Goal: Task Accomplishment & Management: Manage account settings

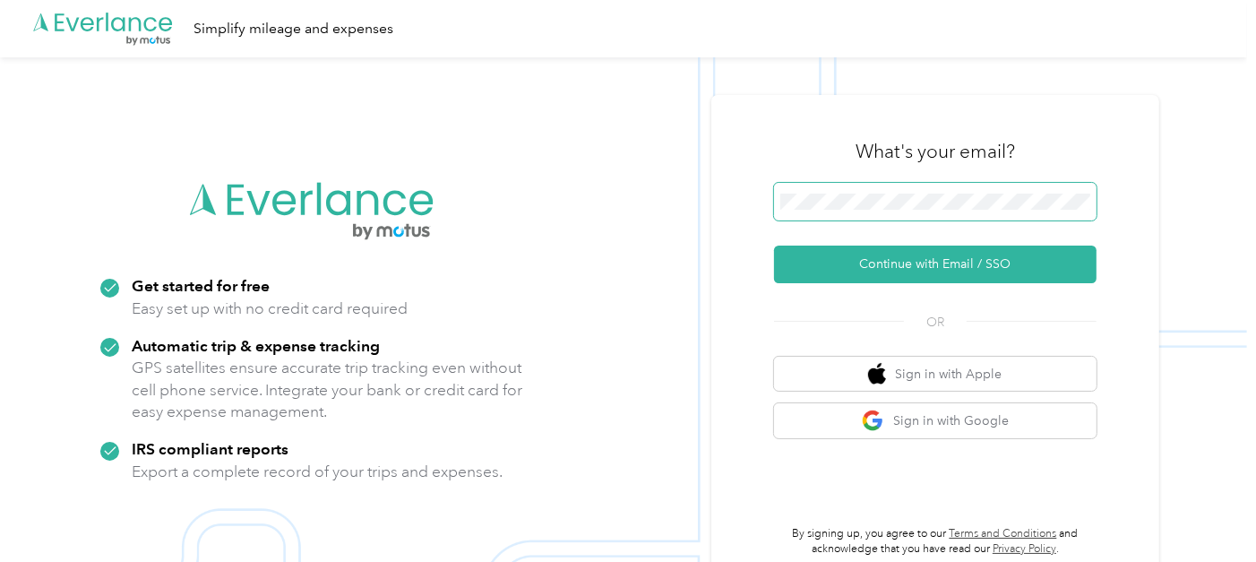
click at [867, 192] on span at bounding box center [935, 202] width 323 height 38
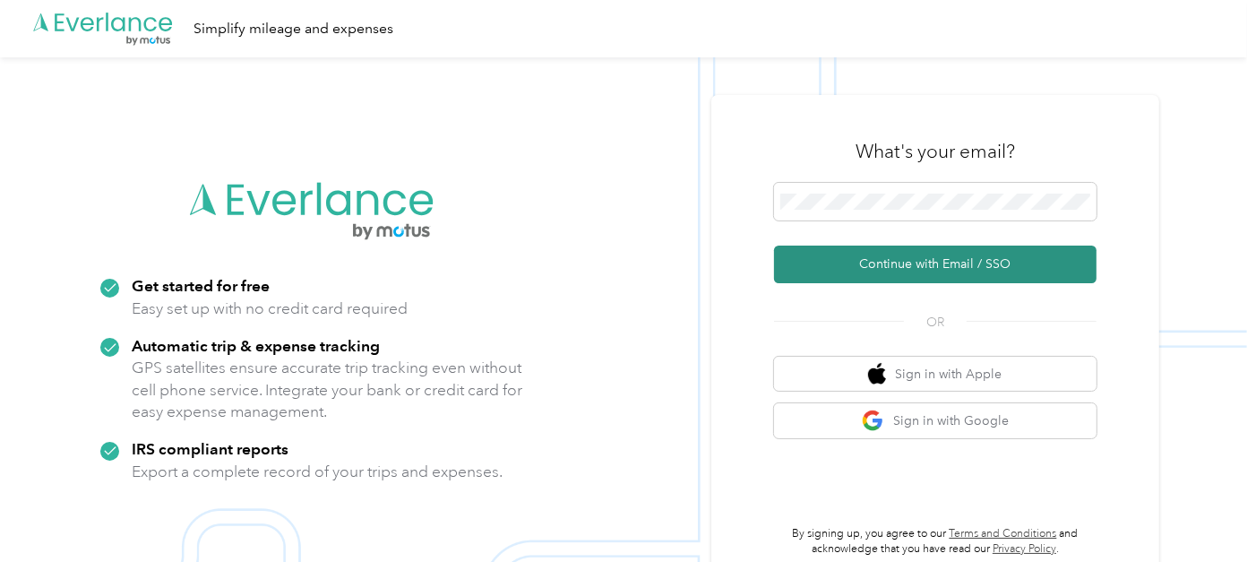
click at [885, 263] on button "Continue with Email / SSO" at bounding box center [935, 264] width 323 height 38
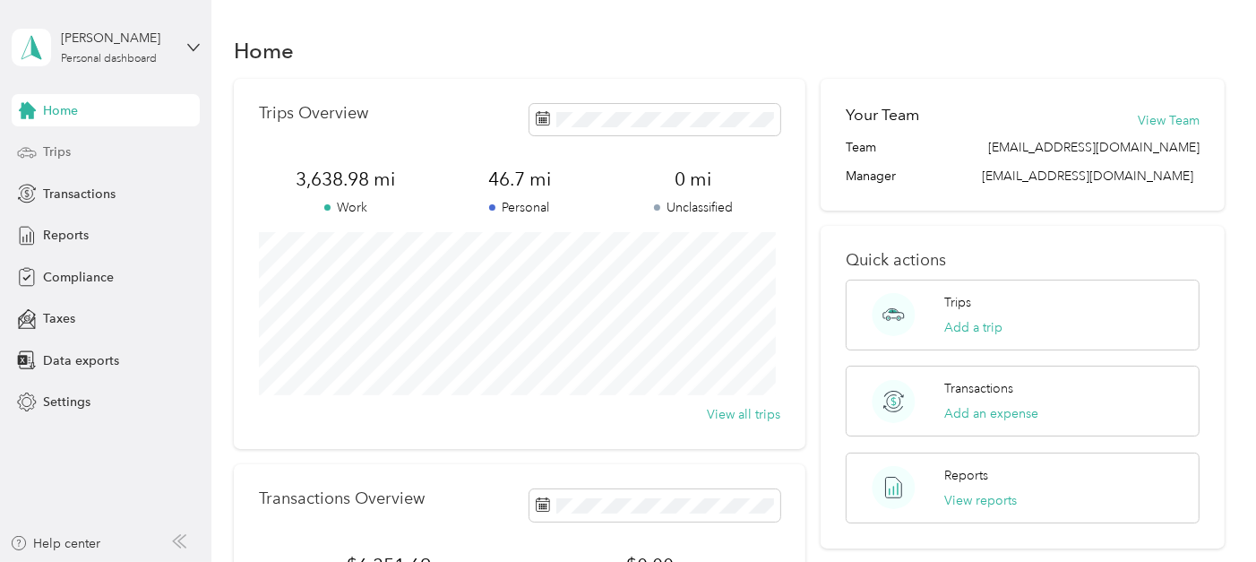
click at [61, 151] on span "Trips" at bounding box center [57, 151] width 28 height 19
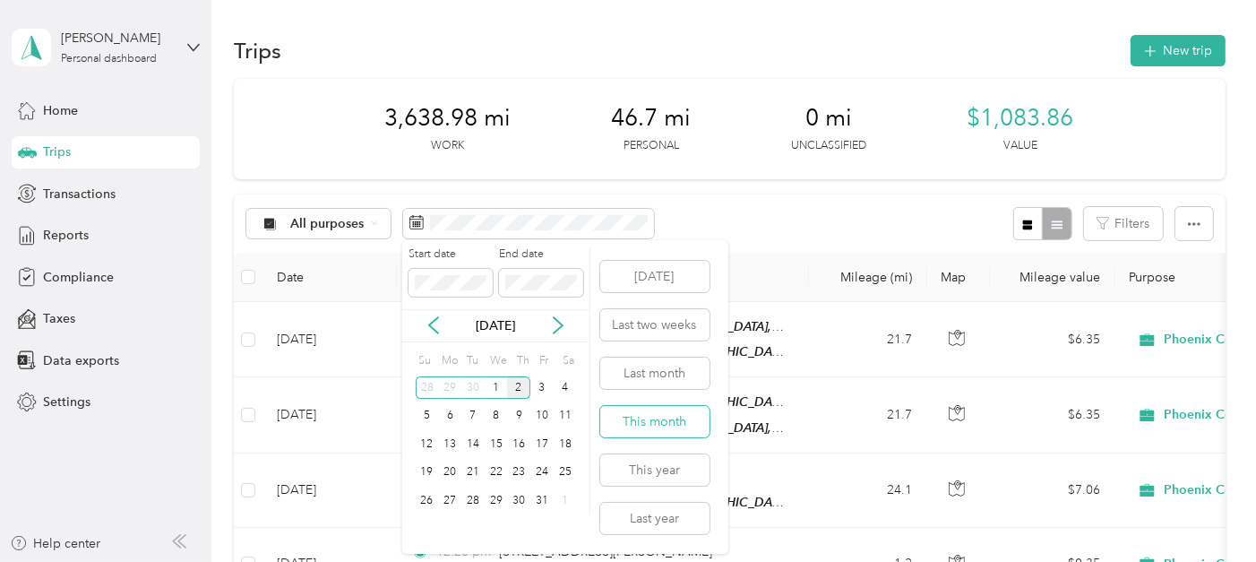
click at [660, 417] on button "This month" at bounding box center [654, 421] width 109 height 31
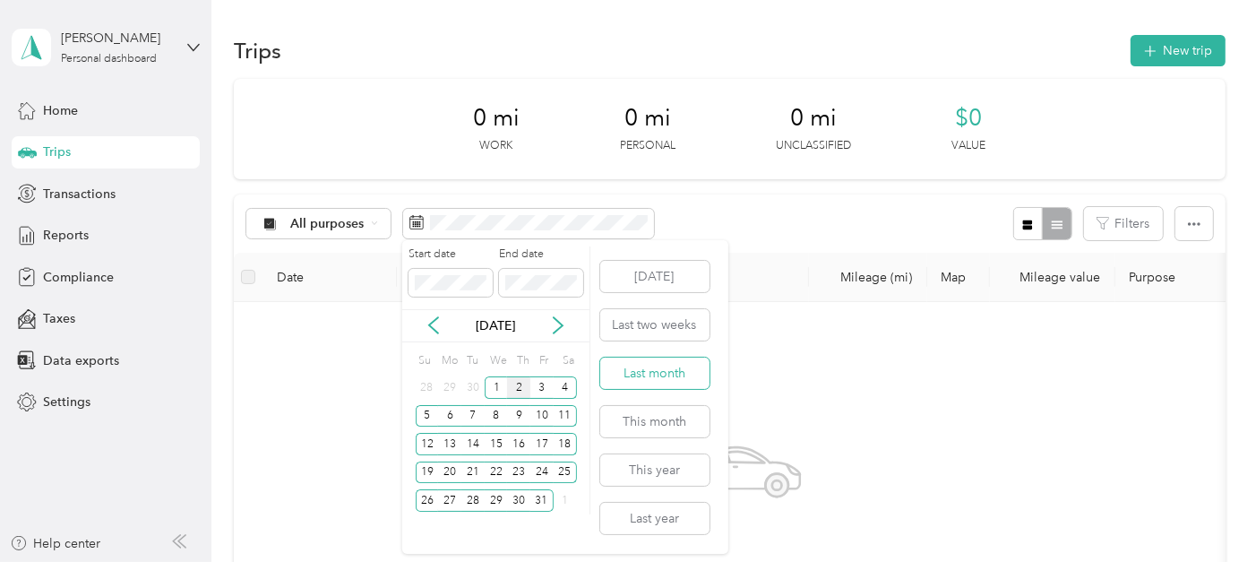
click at [667, 369] on button "Last month" at bounding box center [654, 372] width 109 height 31
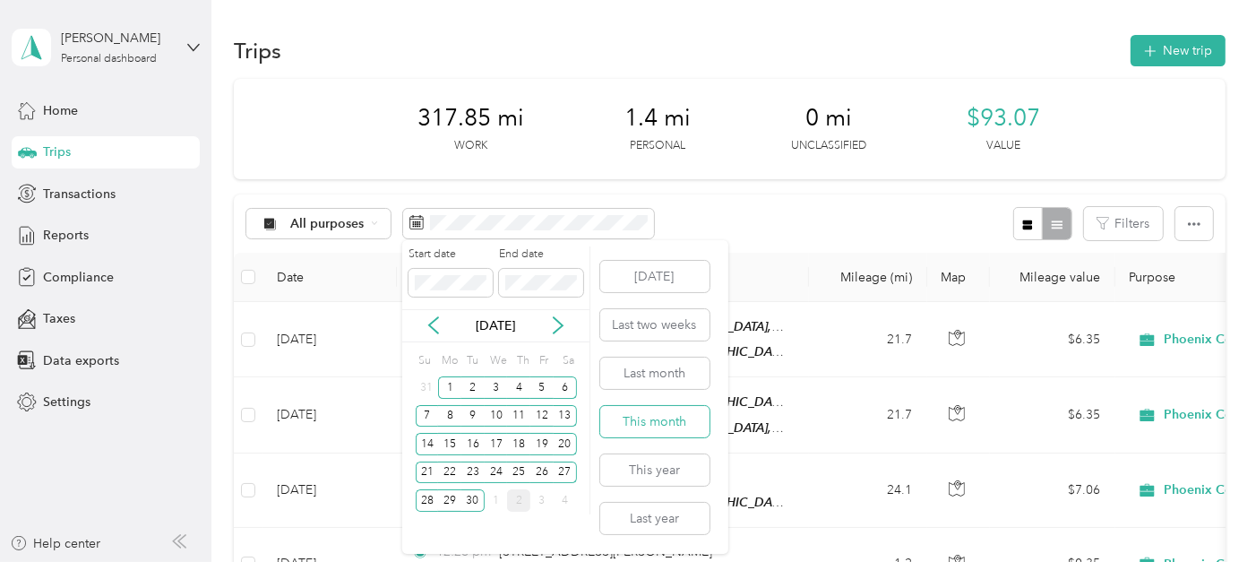
click at [660, 409] on button "This month" at bounding box center [654, 421] width 109 height 31
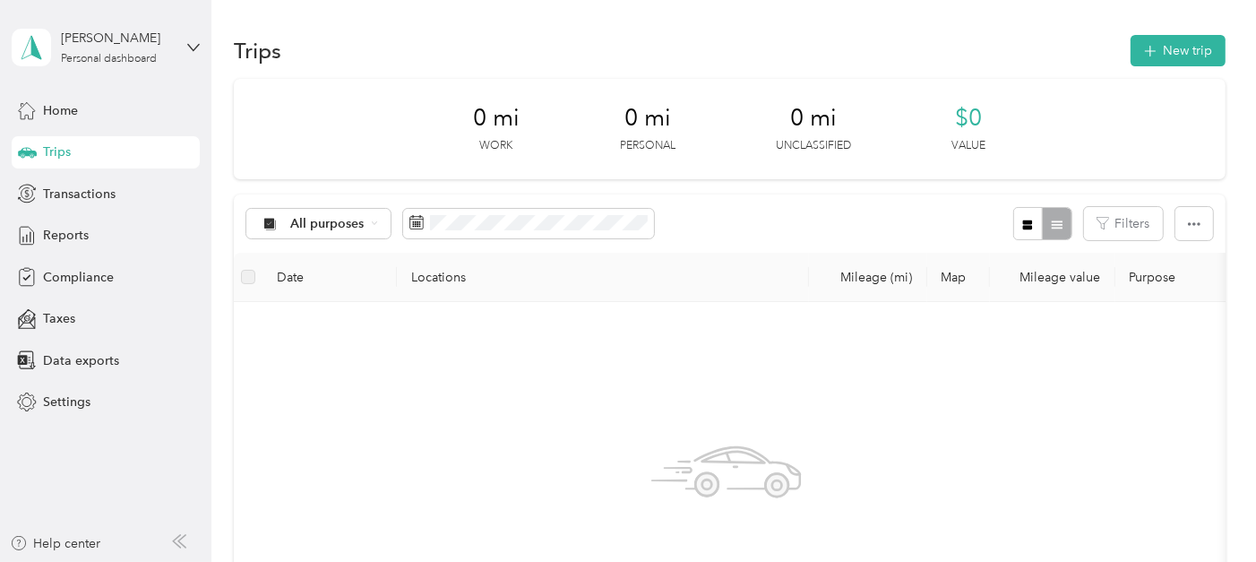
click at [372, 547] on div "No trips match this filter. Clear filters" at bounding box center [726, 529] width 957 height 426
click at [1179, 47] on button "New trip" at bounding box center [1178, 50] width 95 height 31
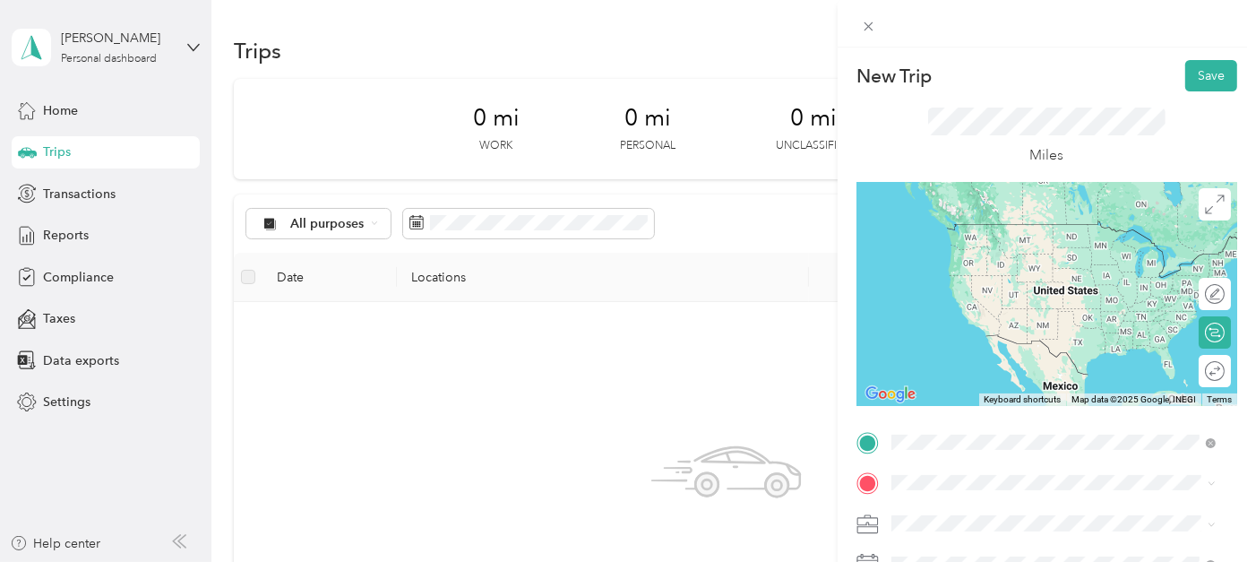
click at [971, 245] on span "[STREET_ADDRESS], [GEOGRAPHIC_DATA], [GEOGRAPHIC_DATA], [GEOGRAPHIC_DATA]" at bounding box center [1057, 260] width 265 height 34
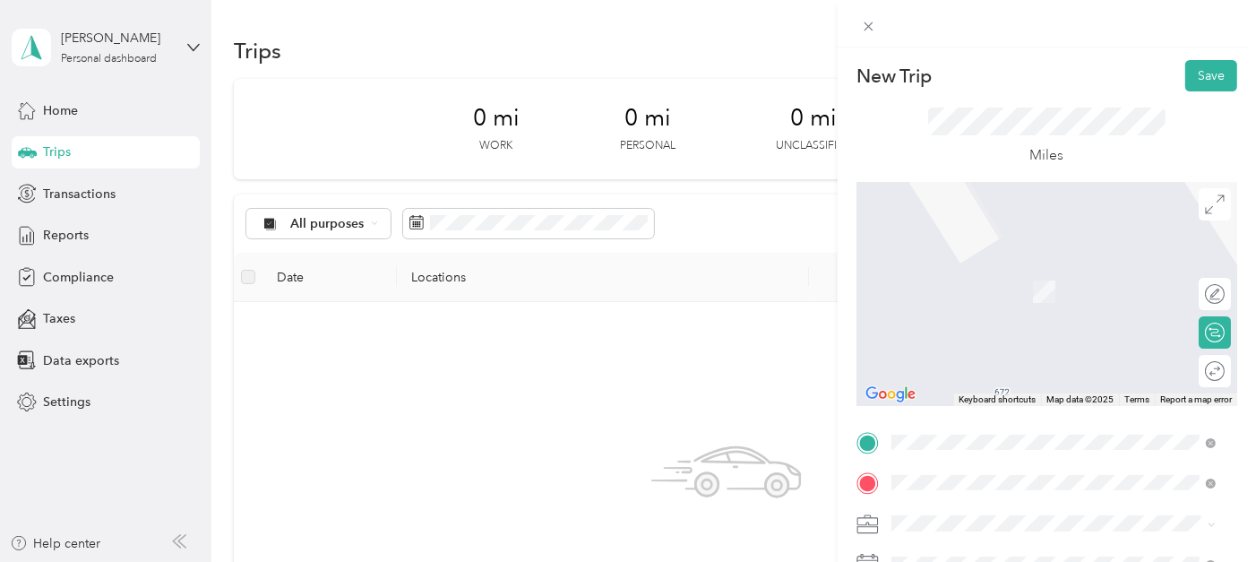
click at [967, 297] on span "Palo Alto Networks - Headquarters, [STREET_ADDRESS]" at bounding box center [1024, 300] width 199 height 34
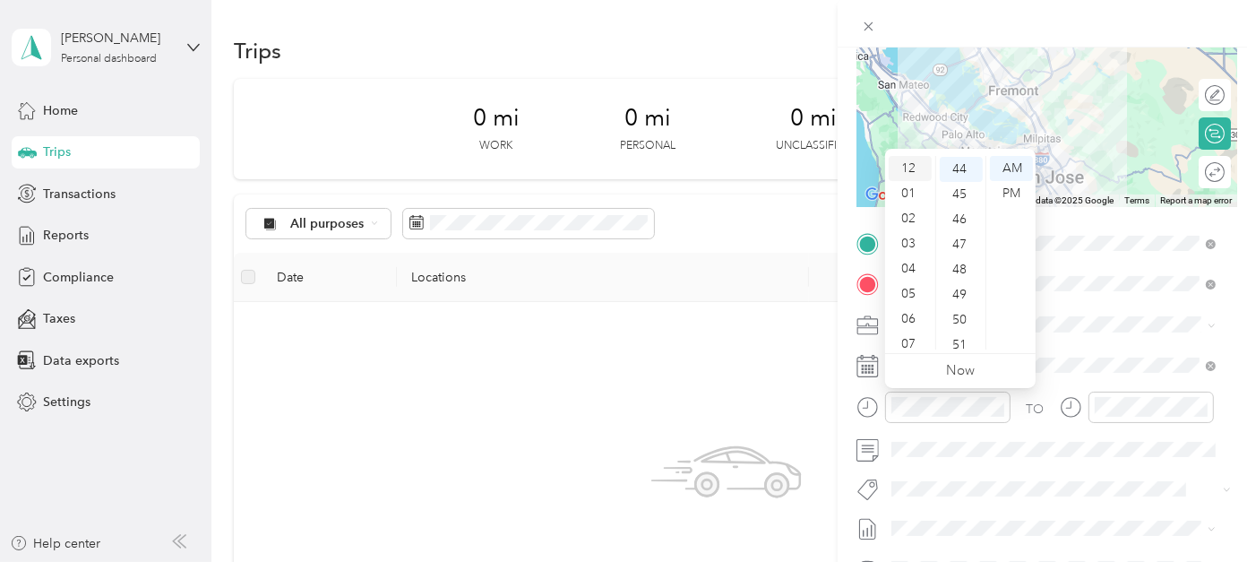
click at [911, 167] on div "12" at bounding box center [910, 168] width 43 height 25
click at [962, 259] on div "12" at bounding box center [961, 262] width 43 height 25
click at [1005, 187] on div "PM" at bounding box center [1011, 193] width 43 height 25
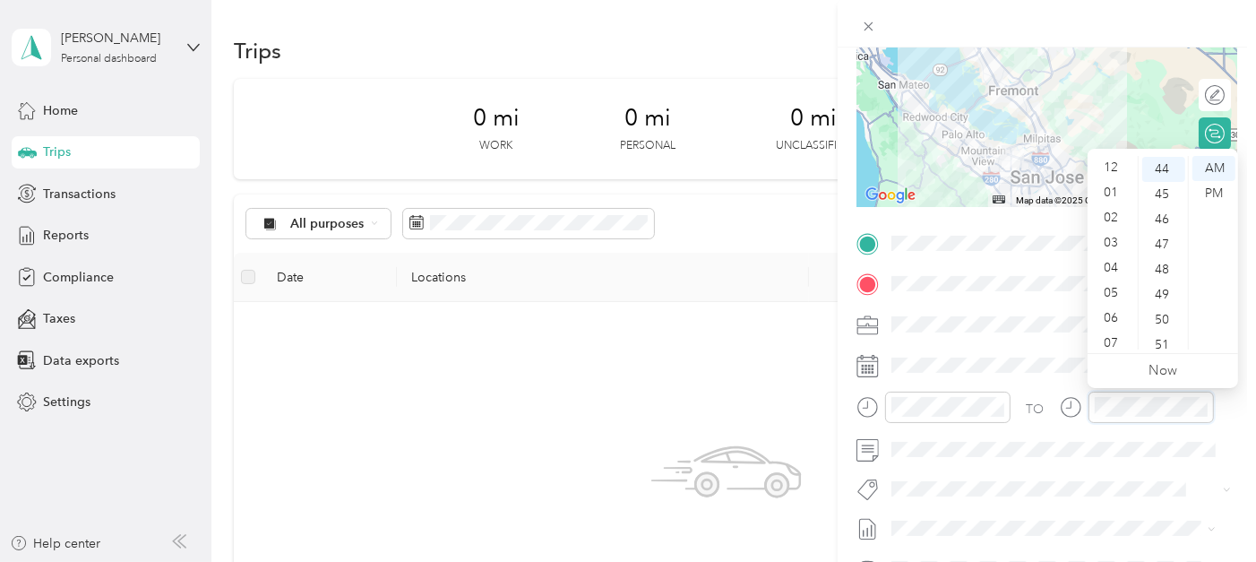
scroll to position [0, 0]
click at [1113, 186] on div "01" at bounding box center [1112, 193] width 43 height 25
click at [1167, 168] on div "00" at bounding box center [1163, 168] width 43 height 25
click at [1215, 192] on div "PM" at bounding box center [1213, 193] width 43 height 25
click at [1218, 196] on div "PM" at bounding box center [1213, 193] width 43 height 25
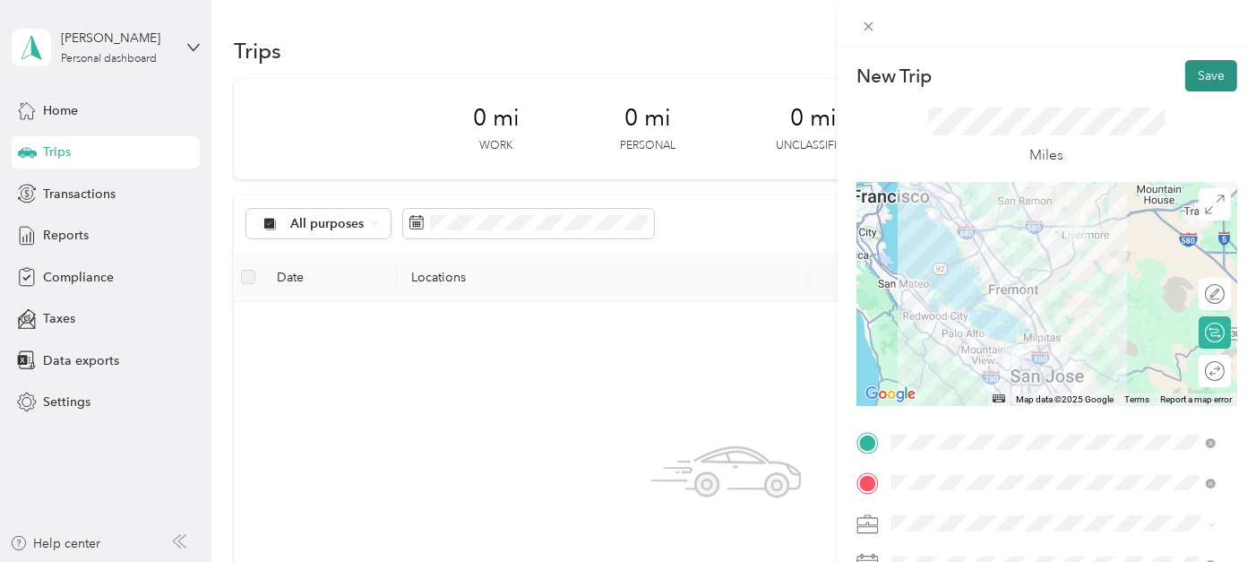
click at [1198, 75] on button "Save" at bounding box center [1211, 75] width 52 height 31
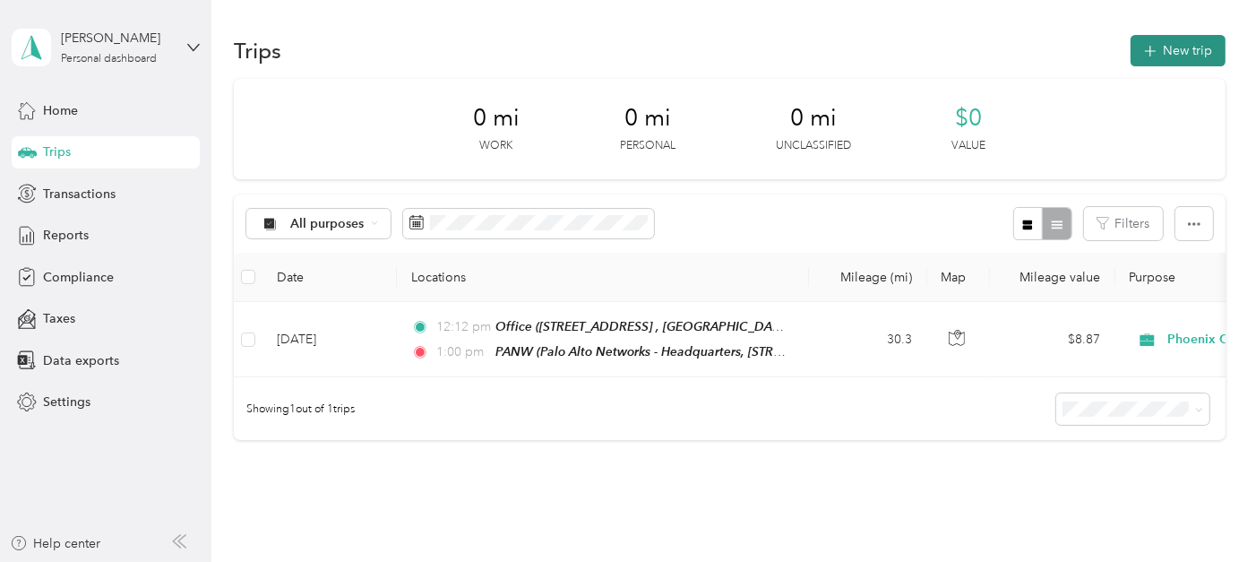
click at [1164, 52] on button "New trip" at bounding box center [1178, 50] width 95 height 31
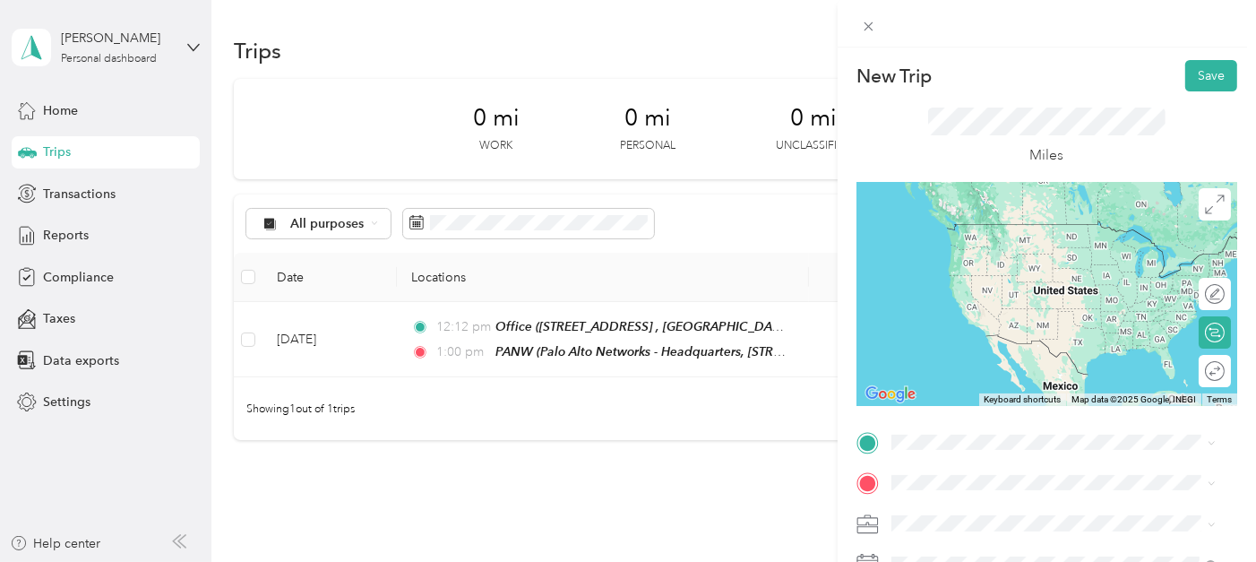
click at [962, 273] on span "Palo Alto Networks - Headquarters, [STREET_ADDRESS]" at bounding box center [1024, 256] width 199 height 34
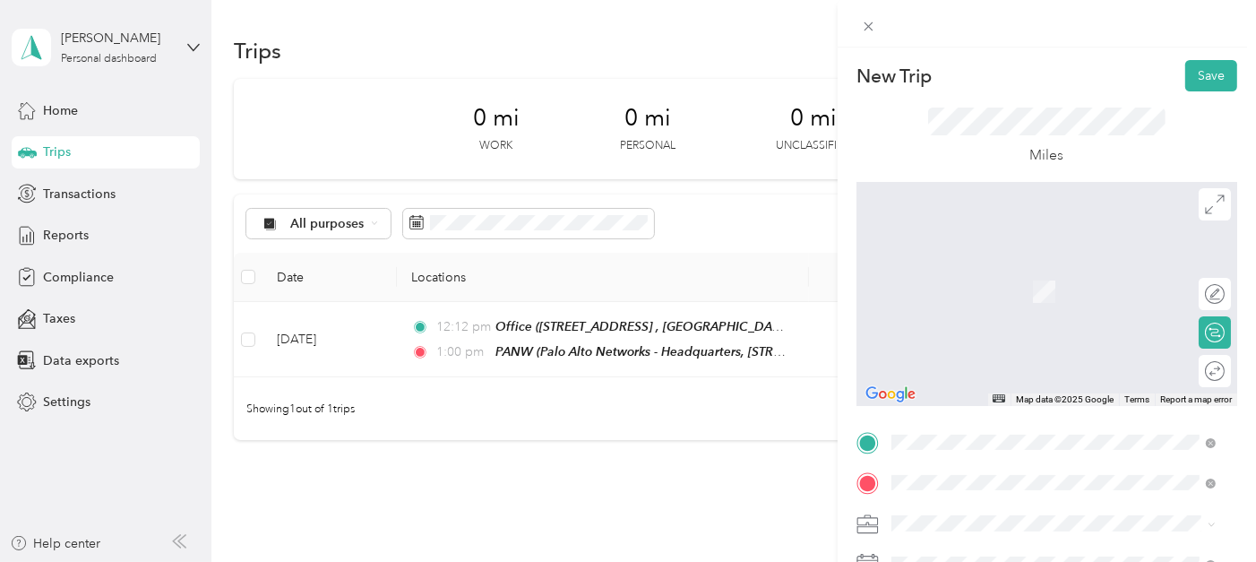
click at [971, 292] on span "[STREET_ADDRESS], [GEOGRAPHIC_DATA], [GEOGRAPHIC_DATA], [GEOGRAPHIC_DATA]" at bounding box center [1057, 300] width 265 height 34
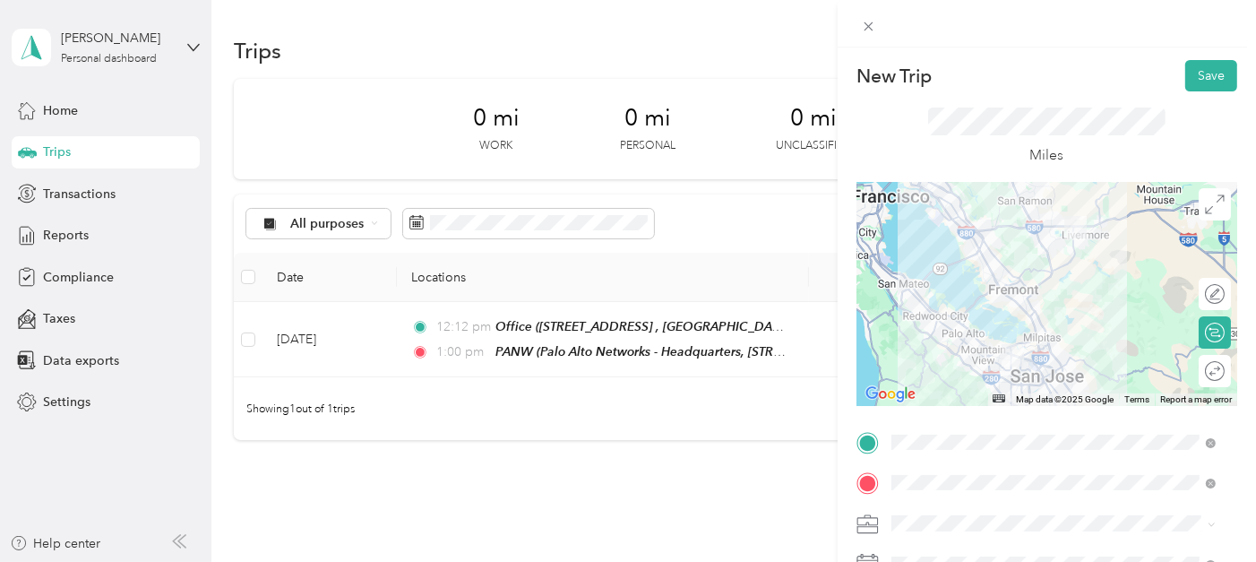
scroll to position [99, 0]
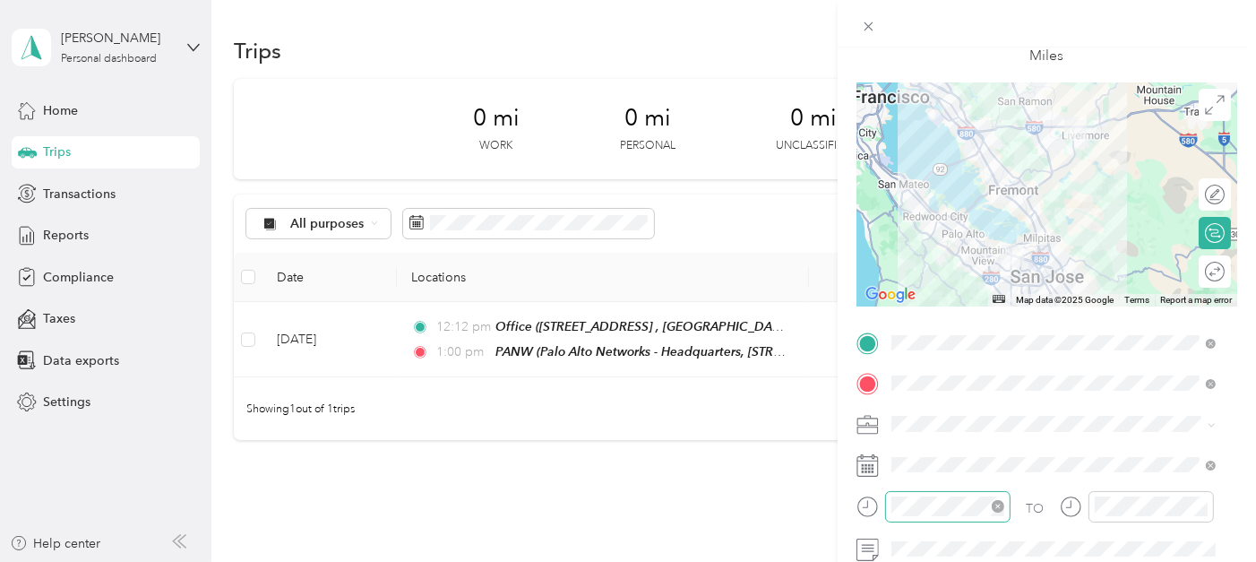
click at [975, 494] on div at bounding box center [947, 506] width 125 height 31
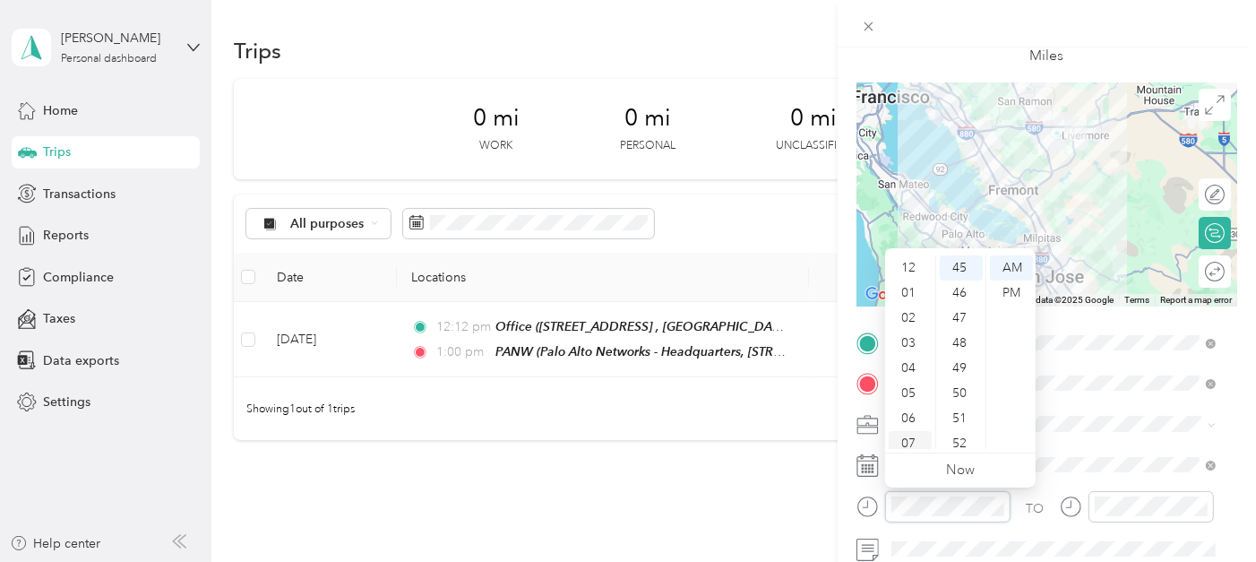
scroll to position [0, 0]
click at [907, 288] on div "01" at bounding box center [910, 292] width 43 height 25
click at [953, 279] on div "30" at bounding box center [961, 290] width 43 height 25
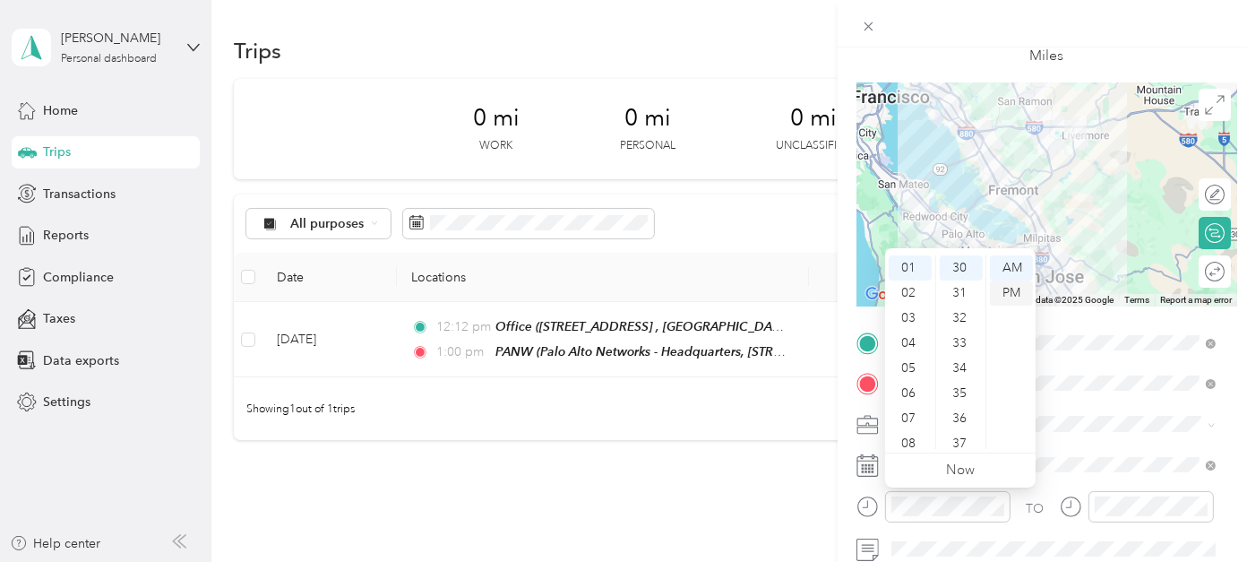
click at [1012, 289] on div "PM" at bounding box center [1011, 292] width 43 height 25
click at [1136, 516] on div at bounding box center [1151, 506] width 125 height 31
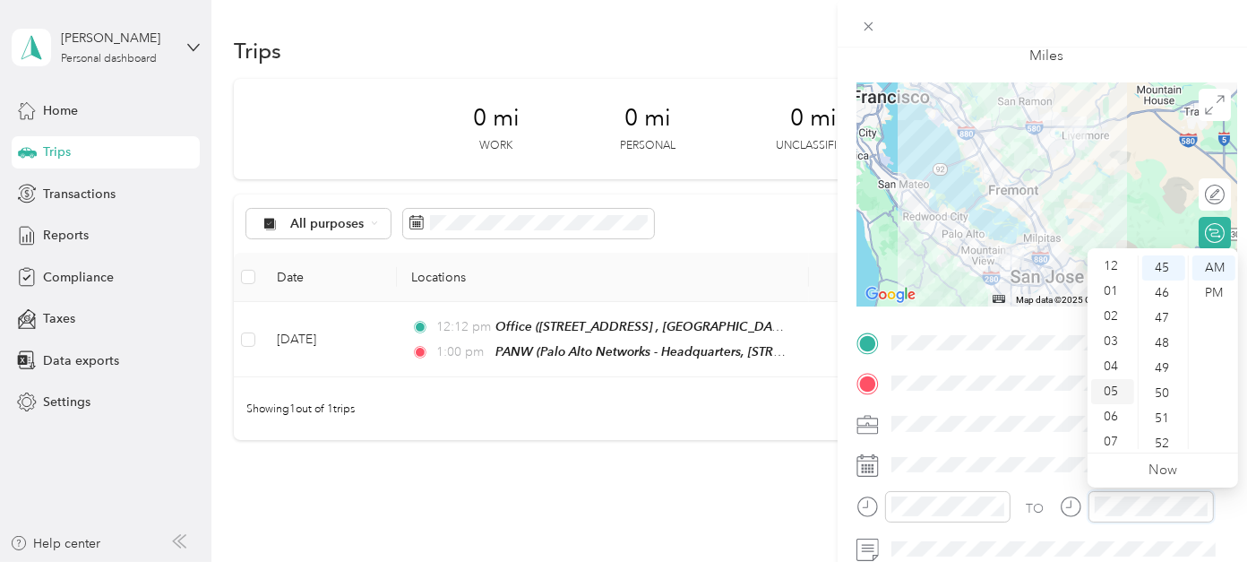
scroll to position [0, 0]
click at [1108, 315] on div "02" at bounding box center [1112, 318] width 43 height 25
click at [1161, 363] on div "12" at bounding box center [1163, 369] width 43 height 25
click at [1213, 291] on div "PM" at bounding box center [1213, 292] width 43 height 25
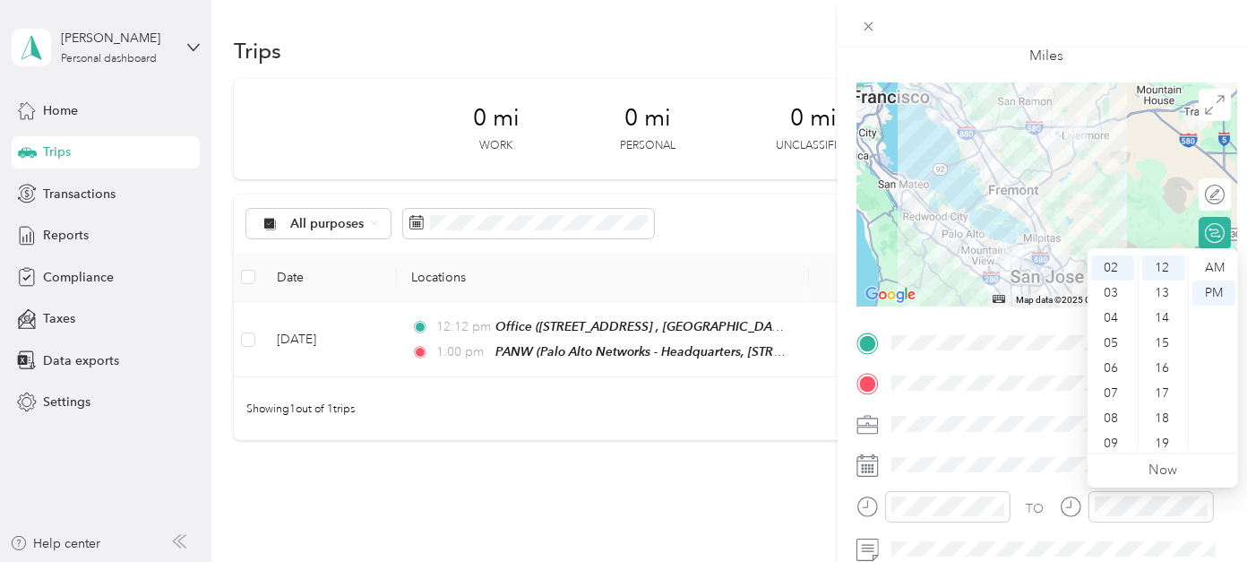
click at [1162, 44] on div at bounding box center [1047, 23] width 418 height 47
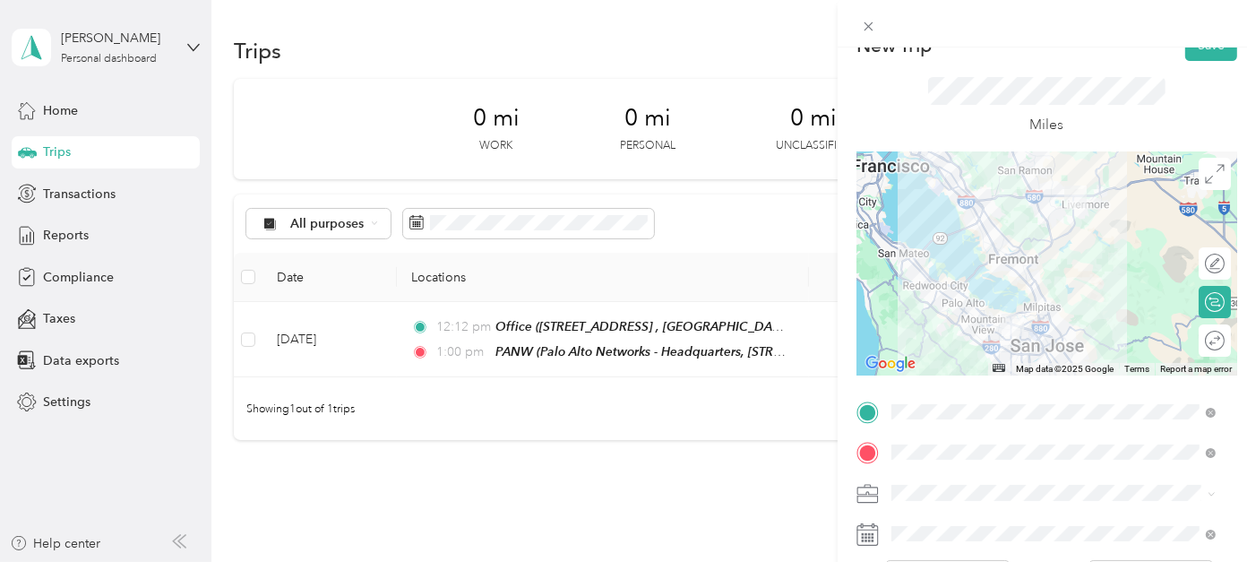
scroll to position [0, 0]
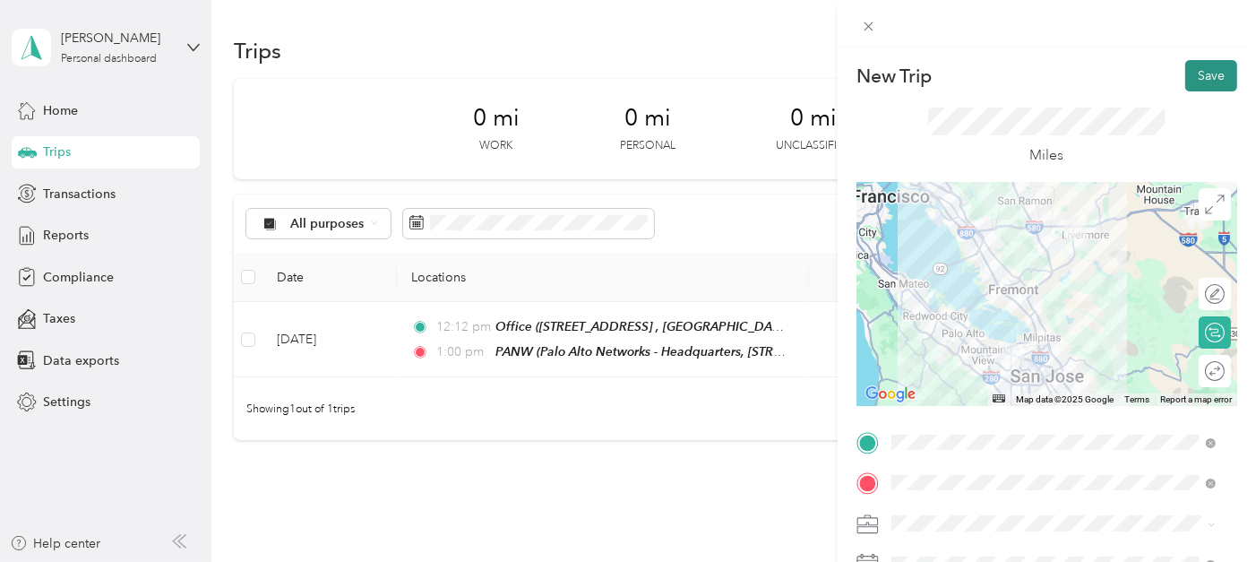
click at [1201, 79] on button "Save" at bounding box center [1211, 75] width 52 height 31
